Goal: Task Accomplishment & Management: Use online tool/utility

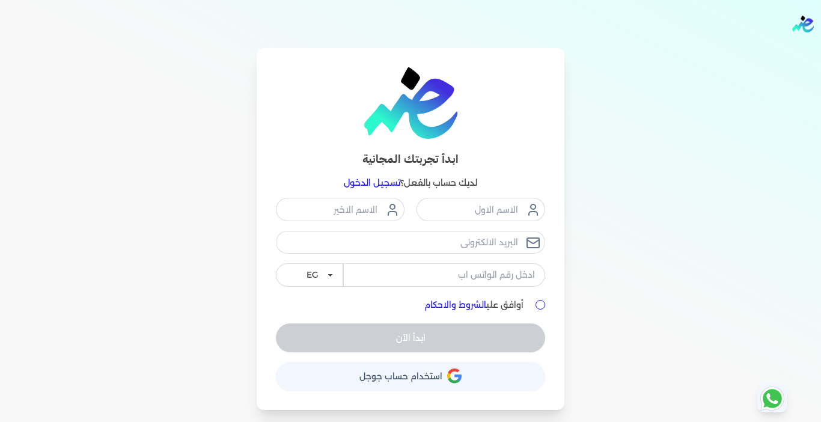
click at [367, 183] on link "تسجيل الدخول" at bounding box center [372, 182] width 56 height 11
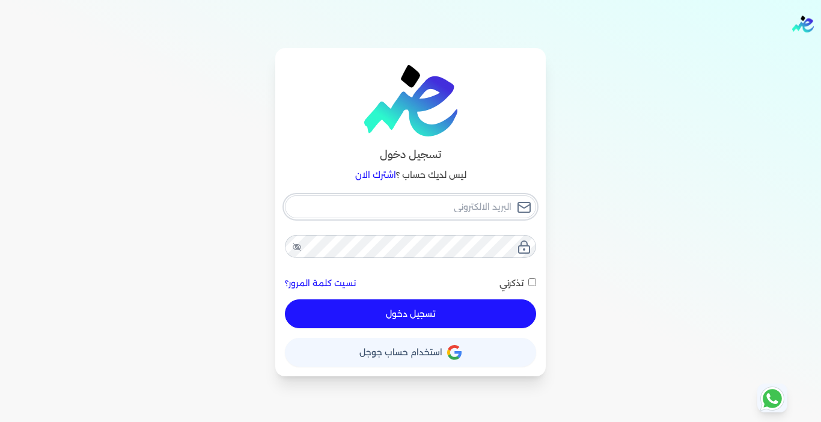
type input "[EMAIL_ADDRESS][DOMAIN_NAME]"
click at [363, 321] on button "تسجيل دخول" at bounding box center [410, 313] width 251 height 29
checkbox input "false"
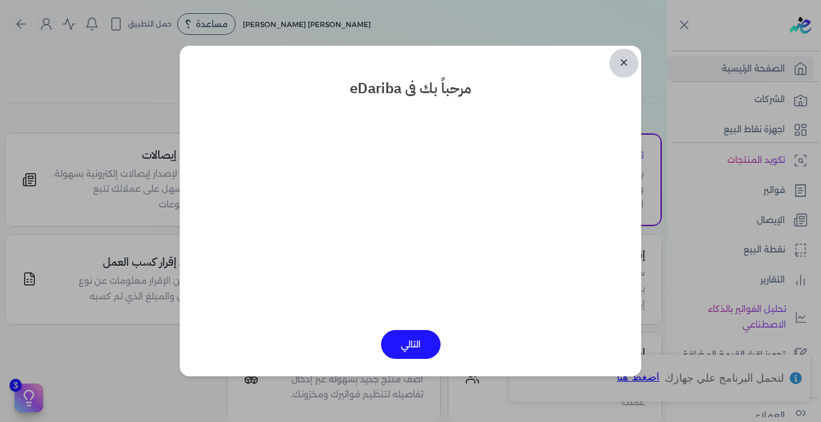
click at [623, 65] on link "✕" at bounding box center [623, 63] width 29 height 29
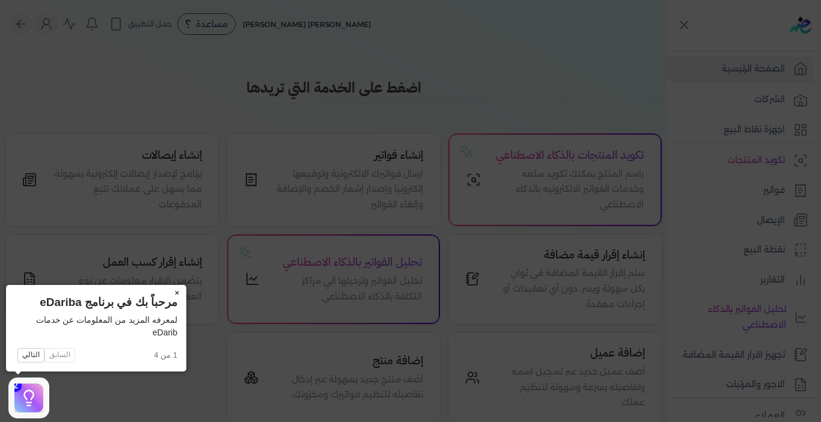
click at [176, 292] on button "×" at bounding box center [176, 293] width 19 height 17
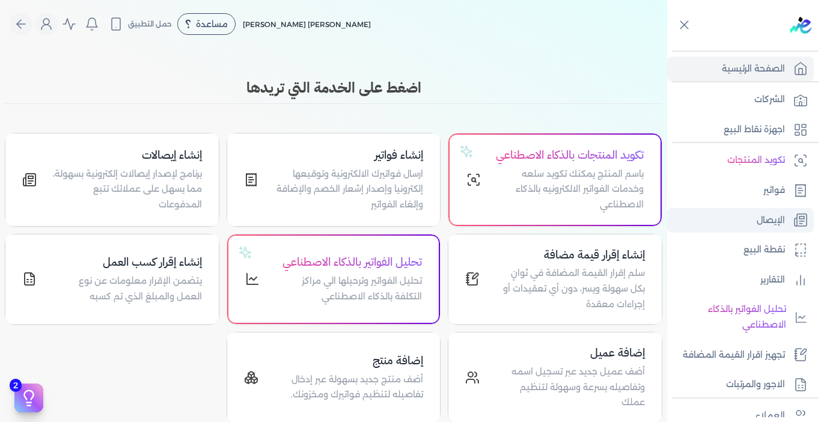
click at [769, 225] on p "الإيصال" at bounding box center [771, 221] width 28 height 16
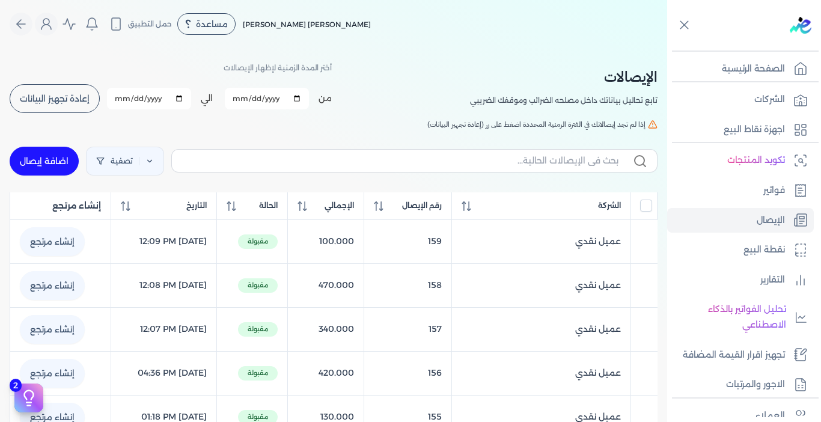
click at [46, 165] on link "اضافة إيصال" at bounding box center [44, 161] width 69 height 29
select select "EGP"
select select "EGS"
select select "B"
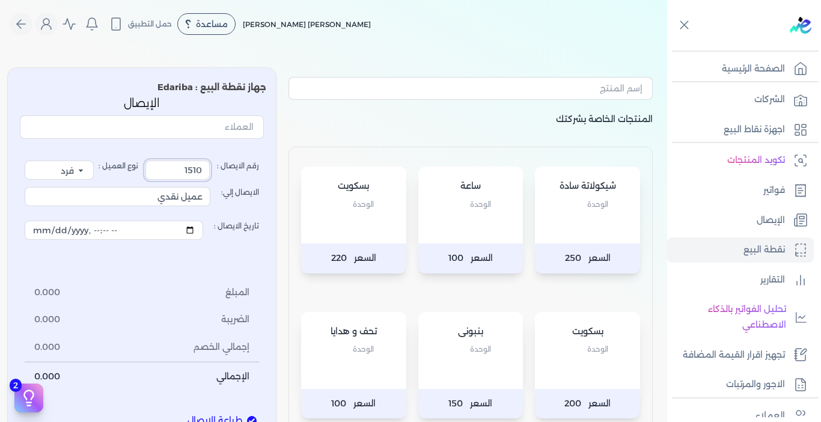
drag, startPoint x: 193, startPoint y: 165, endPoint x: 245, endPoint y: 163, distance: 52.3
click at [245, 163] on label "رقم الايصال : 1510" at bounding box center [202, 169] width 114 height 19
type input "160"
click at [220, 150] on div "رقم الايصال : 160 نوع العميل : فرد شركة شخص اجنبي الايصال إلي: عميل نقدي تاريخ …" at bounding box center [142, 276] width 244 height 264
click at [379, 234] on div "بسكويت الوحدة" at bounding box center [353, 204] width 105 height 77
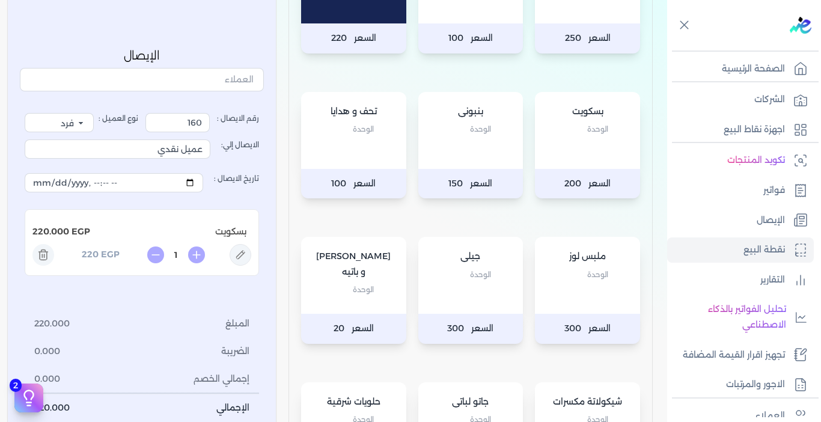
scroll to position [240, 0]
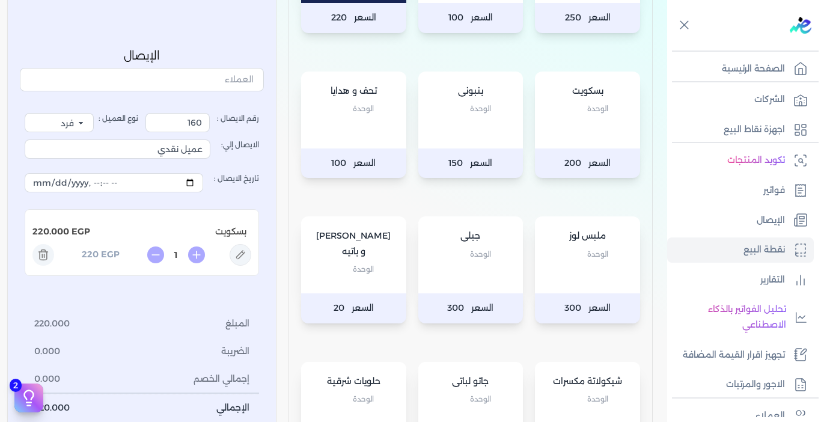
click at [564, 276] on div "ملبس لوز الوحدة" at bounding box center [587, 254] width 105 height 77
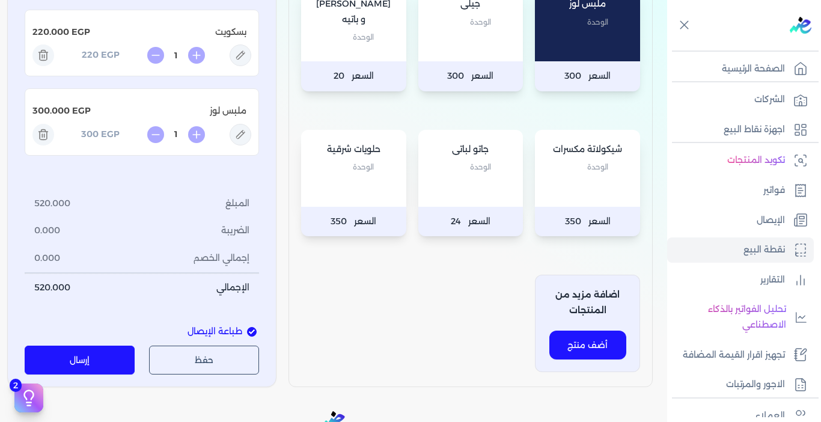
scroll to position [541, 0]
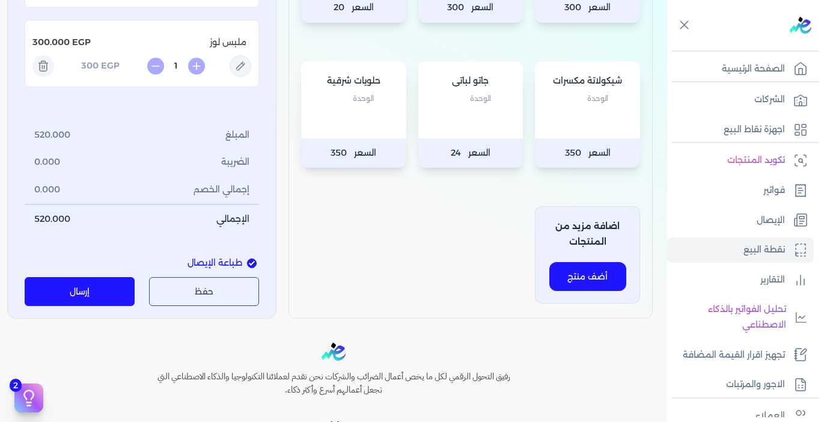
click at [72, 288] on button "إرسال" at bounding box center [80, 291] width 110 height 29
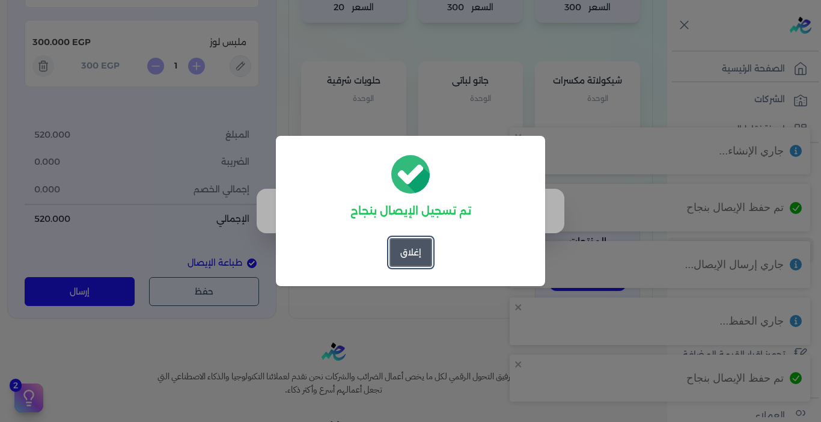
click at [420, 249] on button "إغلاق" at bounding box center [410, 252] width 43 height 29
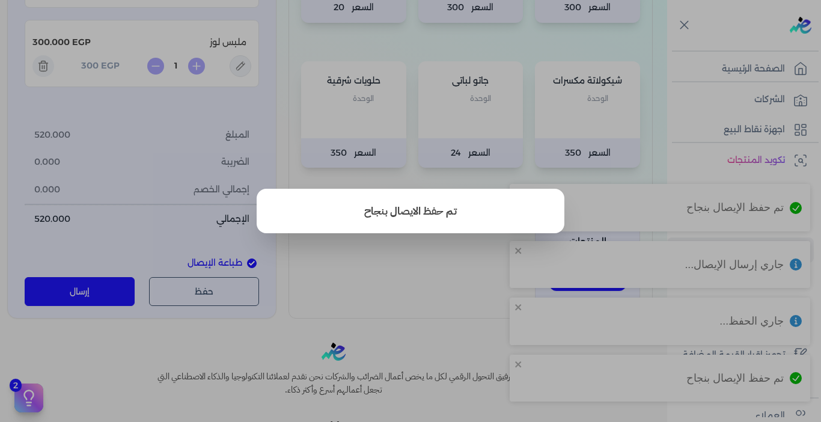
click at [362, 279] on button "close" at bounding box center [410, 211] width 821 height 422
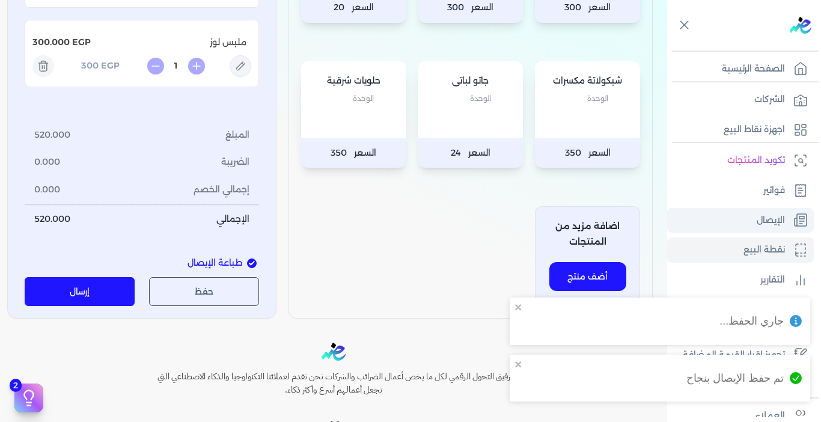
click at [764, 221] on p "الإيصال" at bounding box center [771, 221] width 28 height 16
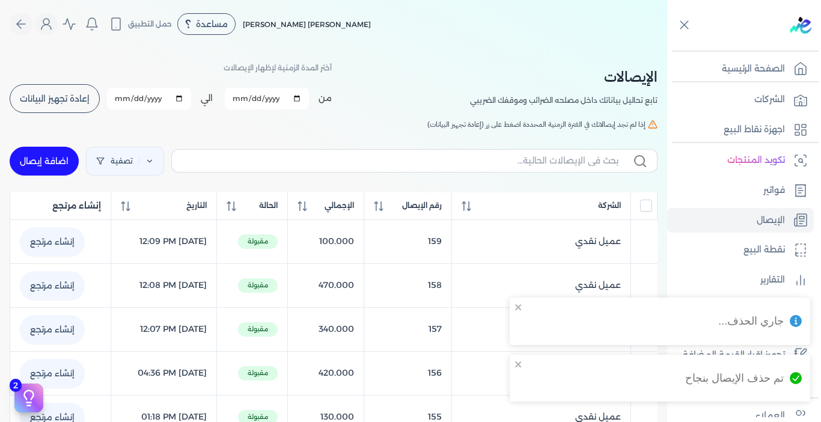
click at [76, 92] on button "إعادة تجهيز البيانات" at bounding box center [55, 98] width 90 height 29
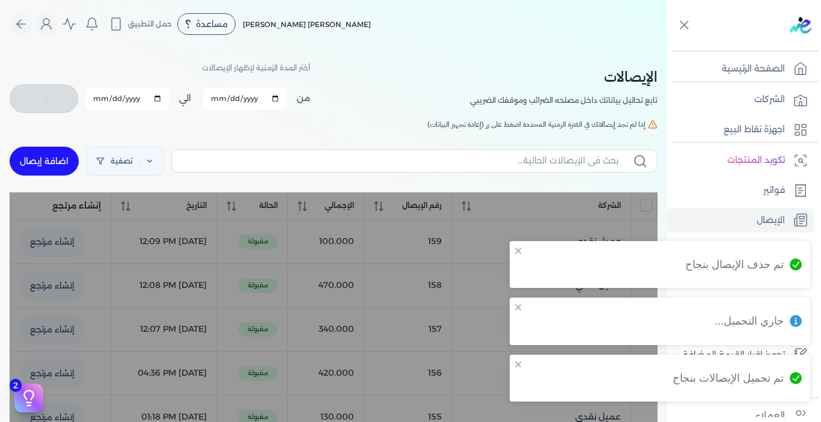
checkbox input "false"
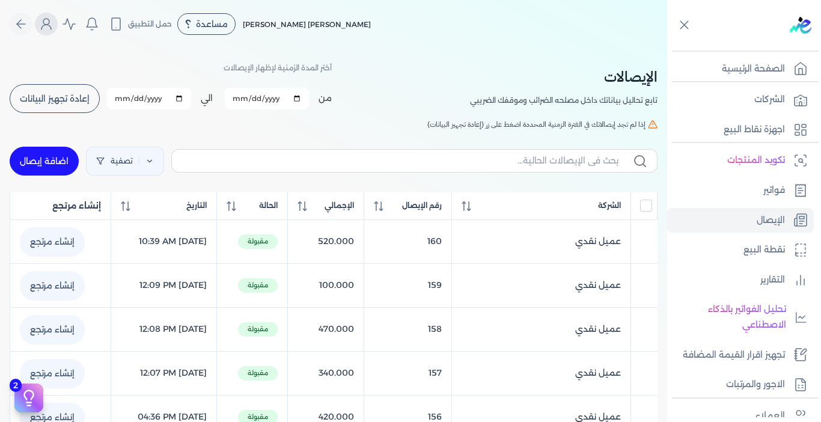
click at [47, 28] on icon "Global" at bounding box center [46, 27] width 10 height 5
